Goal: Information Seeking & Learning: Learn about a topic

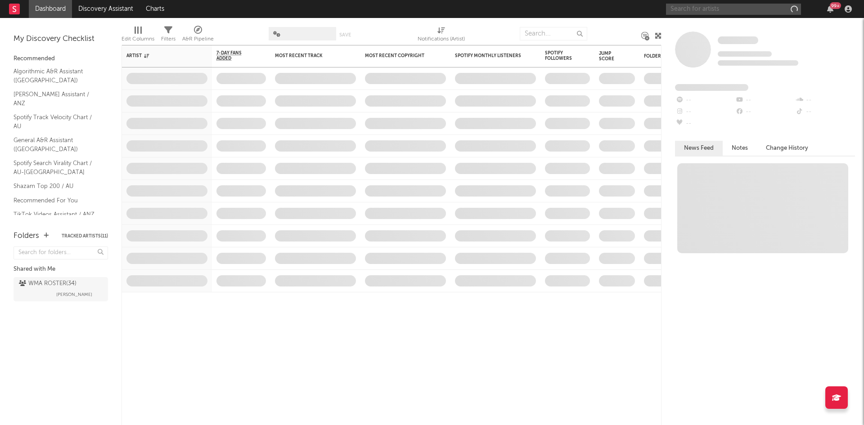
click at [752, 9] on input "text" at bounding box center [733, 9] width 135 height 11
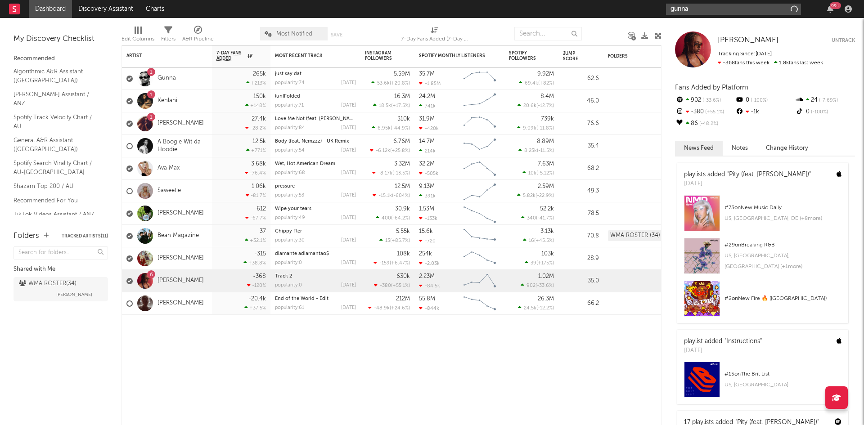
type input "gunna"
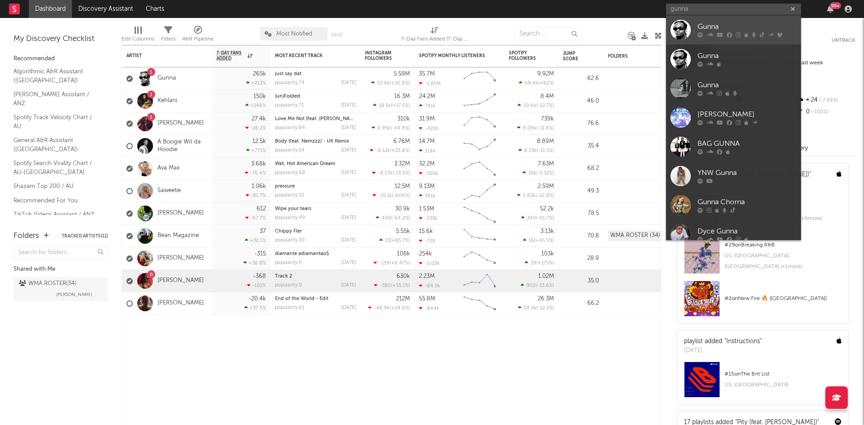
click at [681, 29] on div at bounding box center [681, 30] width 20 height 20
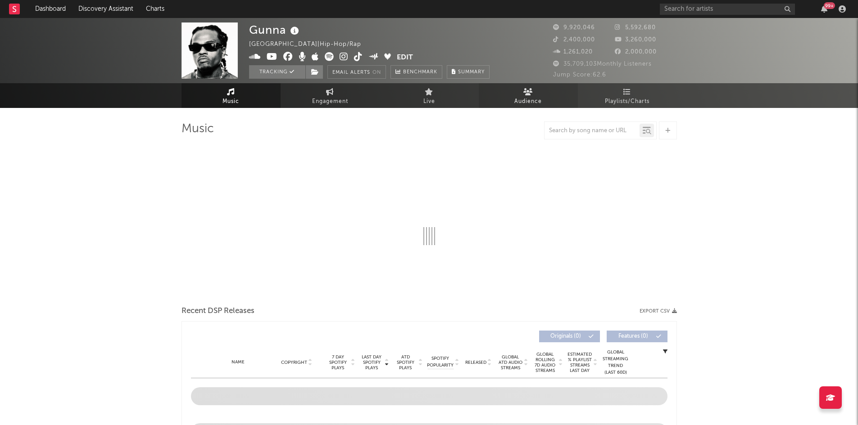
select select "6m"
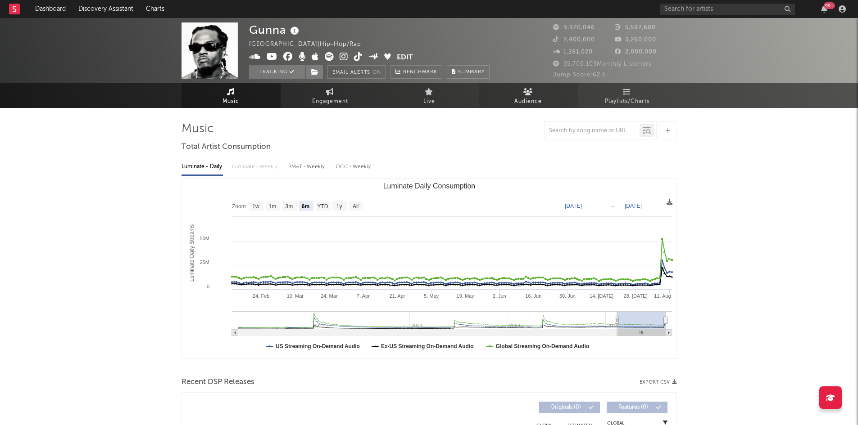
click at [527, 104] on span "Audience" at bounding box center [527, 101] width 27 height 11
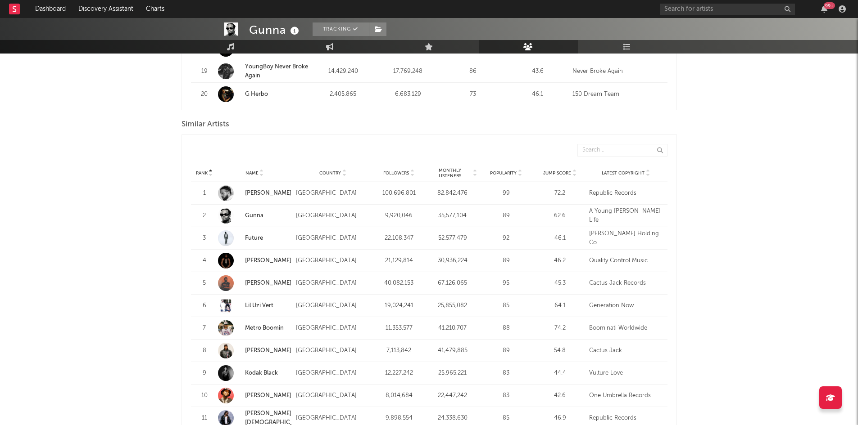
scroll to position [817, 0]
